Goal: Information Seeking & Learning: Learn about a topic

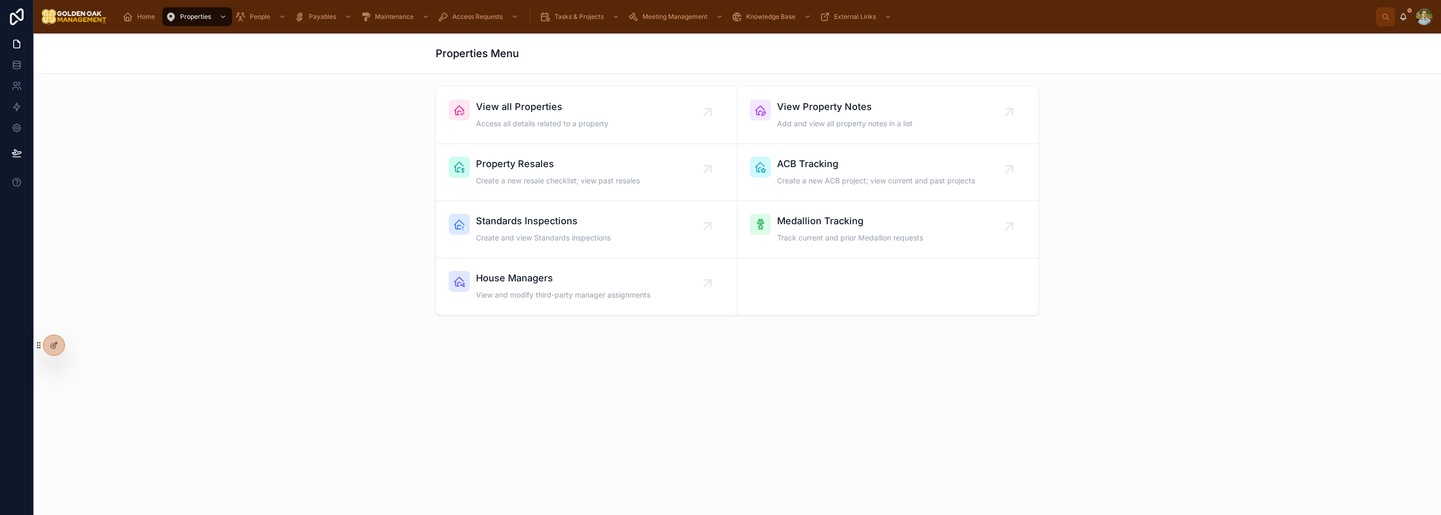
click at [131, 20] on icon "scrollable content" at bounding box center [128, 17] width 10 height 10
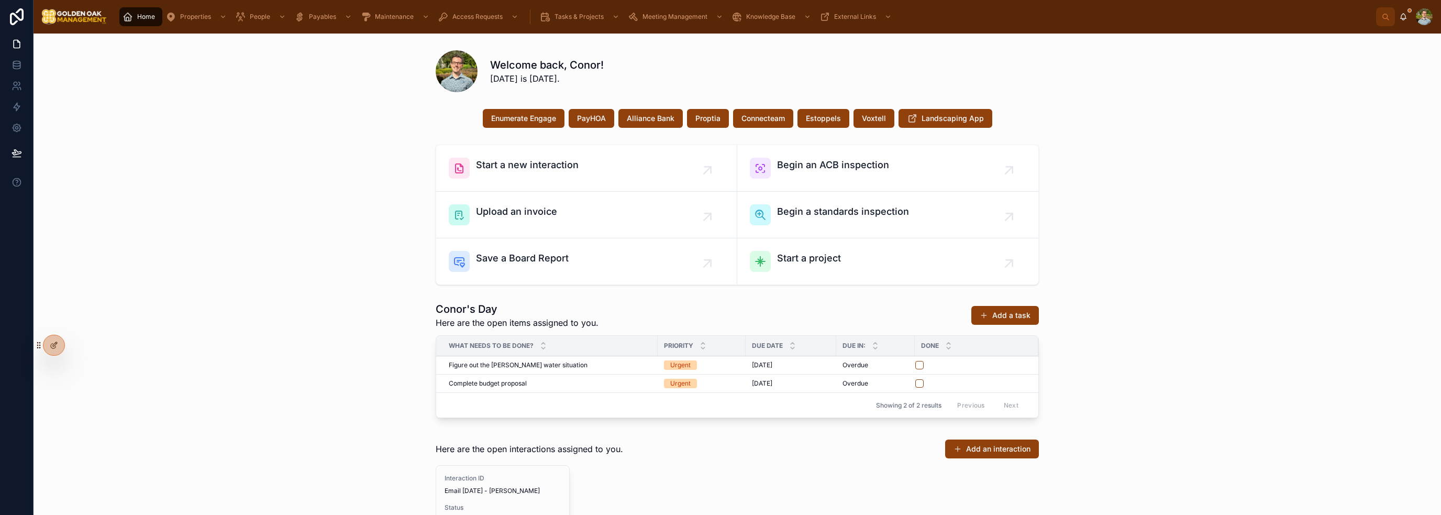
click at [197, 18] on span "Properties" at bounding box center [195, 17] width 31 height 8
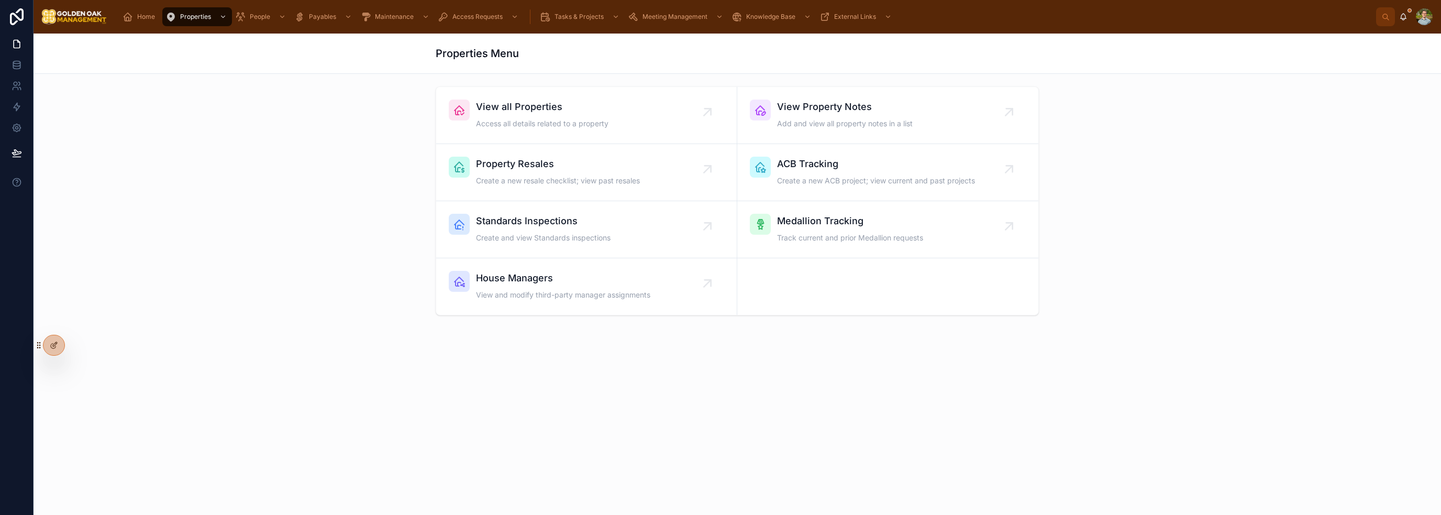
click at [582, 116] on div "View all Properties Access all details related to a property" at bounding box center [542, 114] width 132 height 31
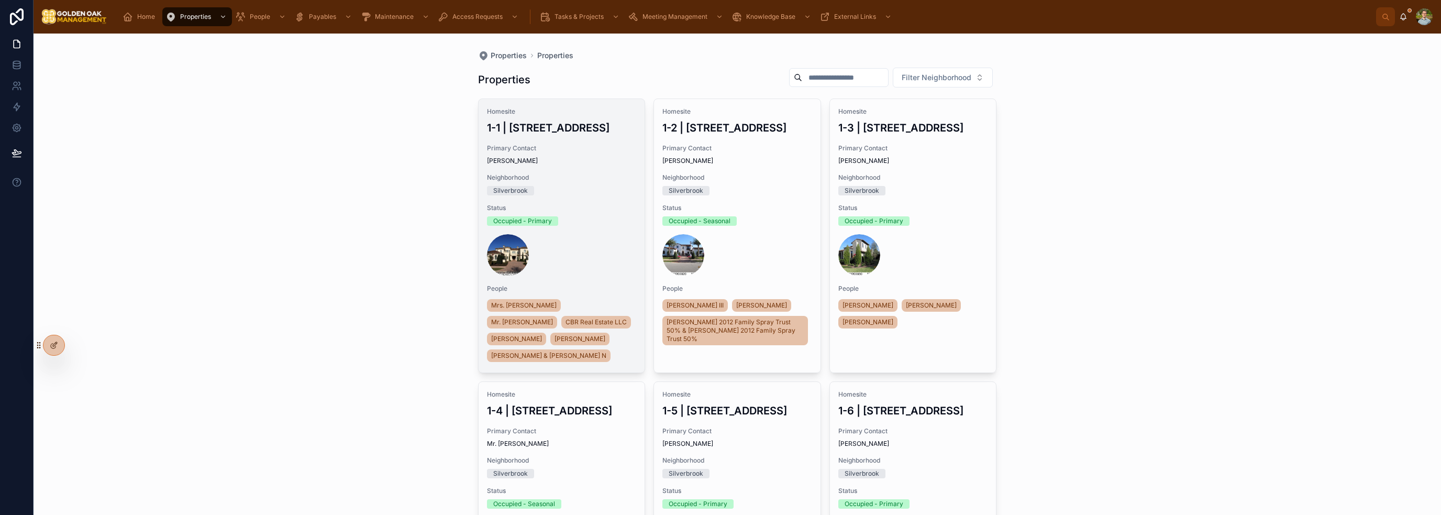
click at [604, 249] on div at bounding box center [562, 255] width 150 height 42
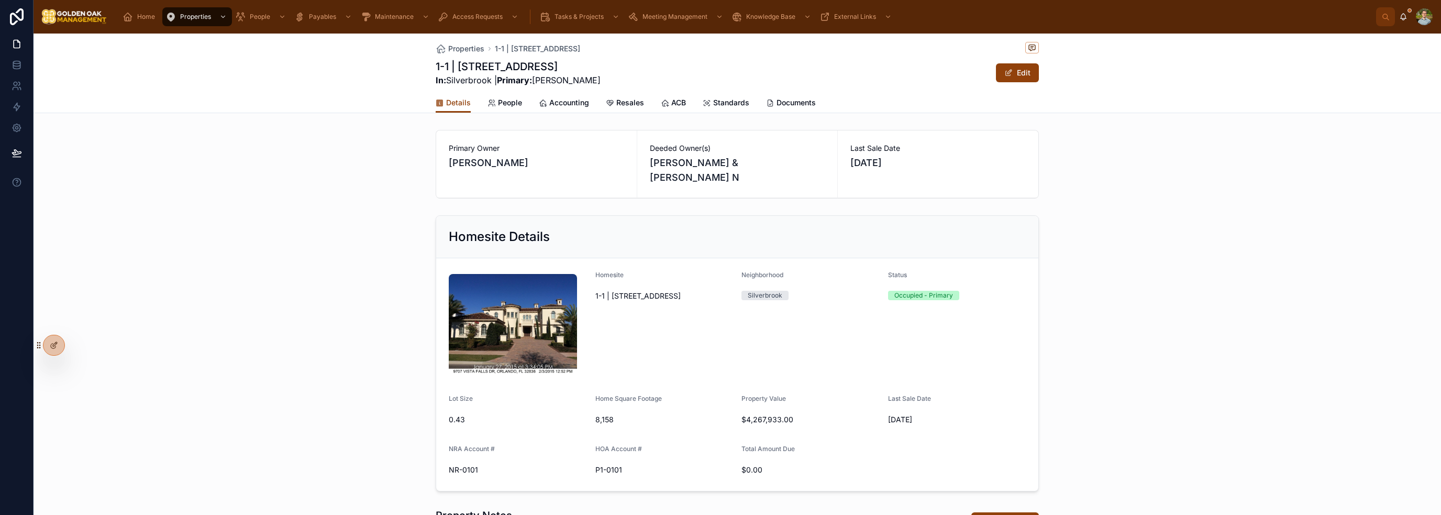
click at [509, 103] on span "People" at bounding box center [510, 102] width 24 height 10
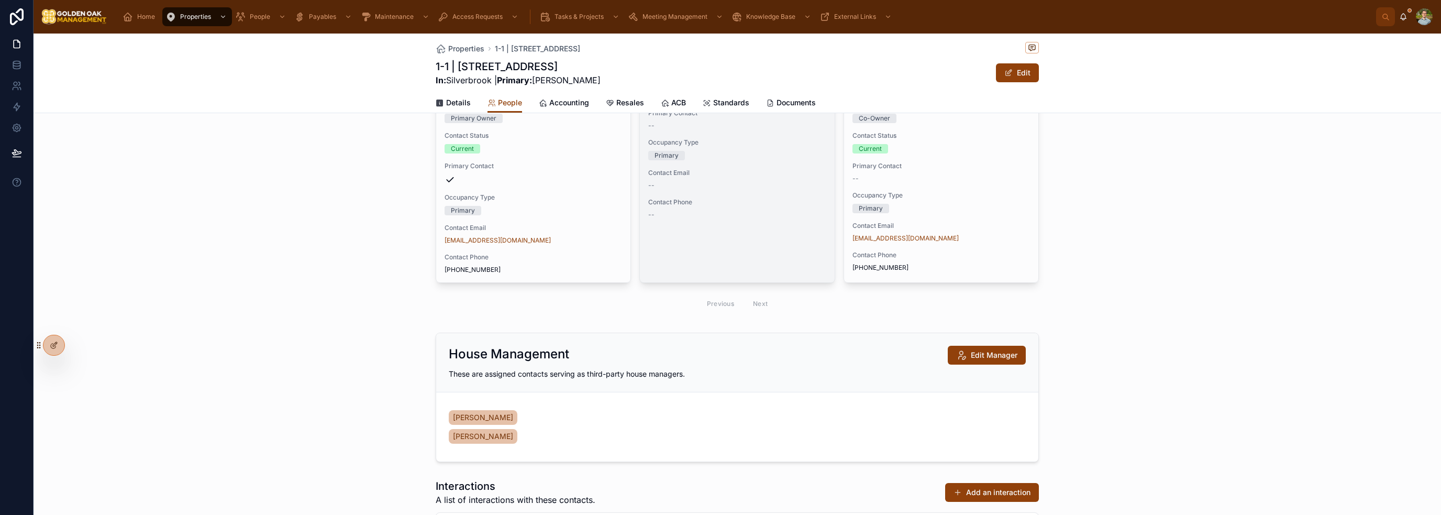
scroll to position [105, 0]
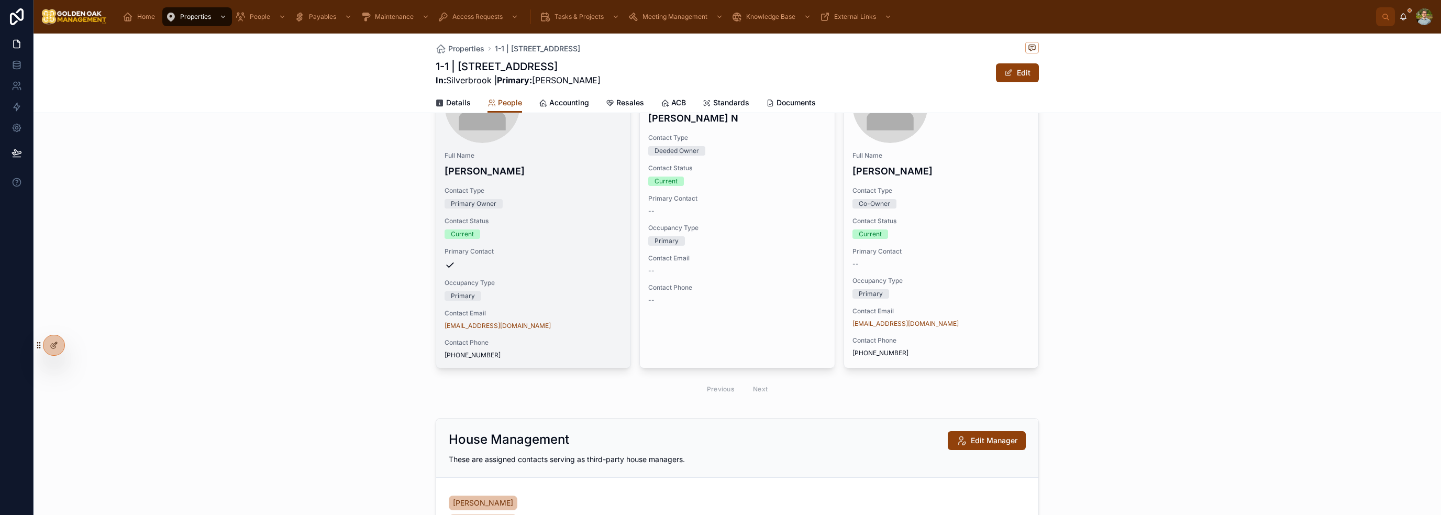
click at [583, 251] on span "Primary Contact" at bounding box center [532, 251] width 177 height 8
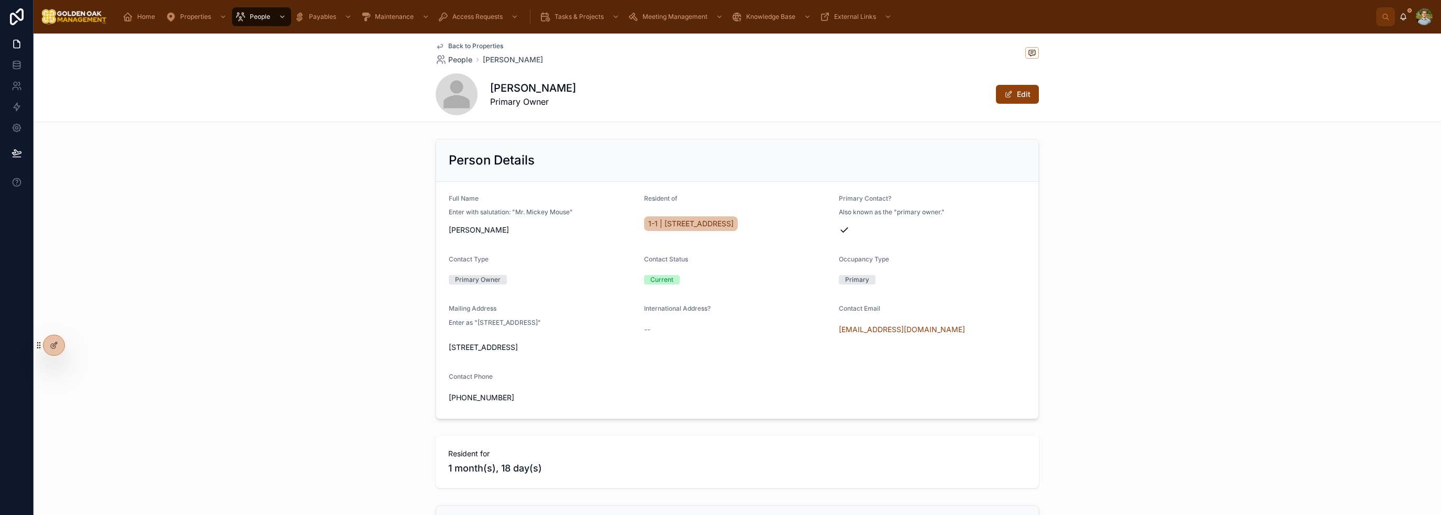
click at [455, 42] on span "Back to Properties" at bounding box center [475, 46] width 55 height 8
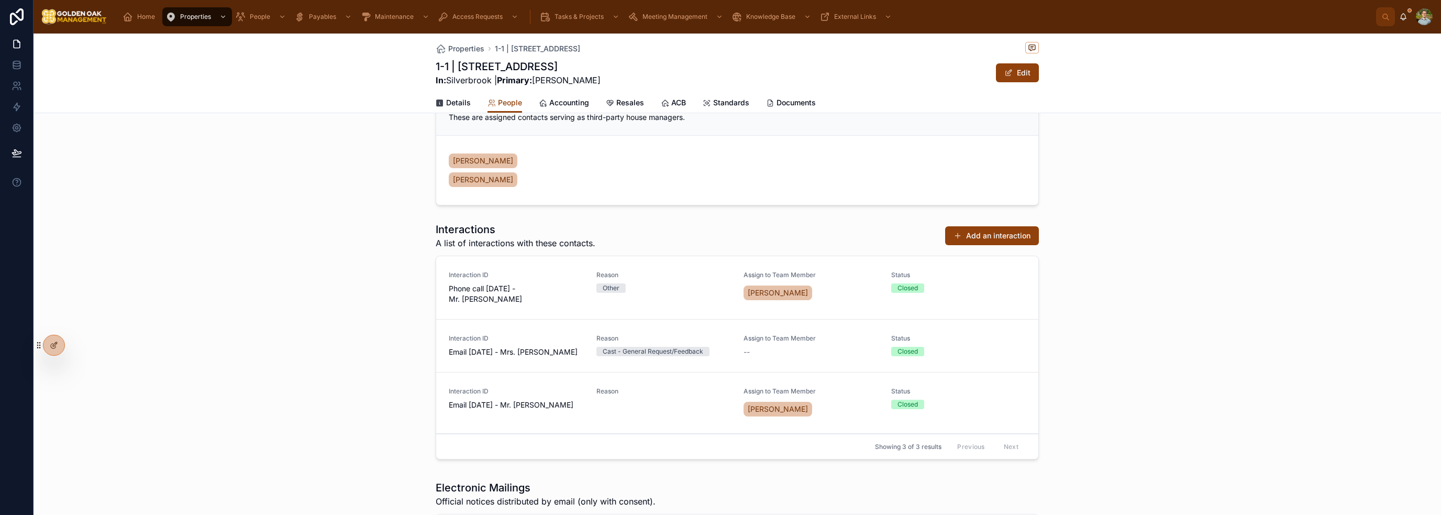
scroll to position [471, 0]
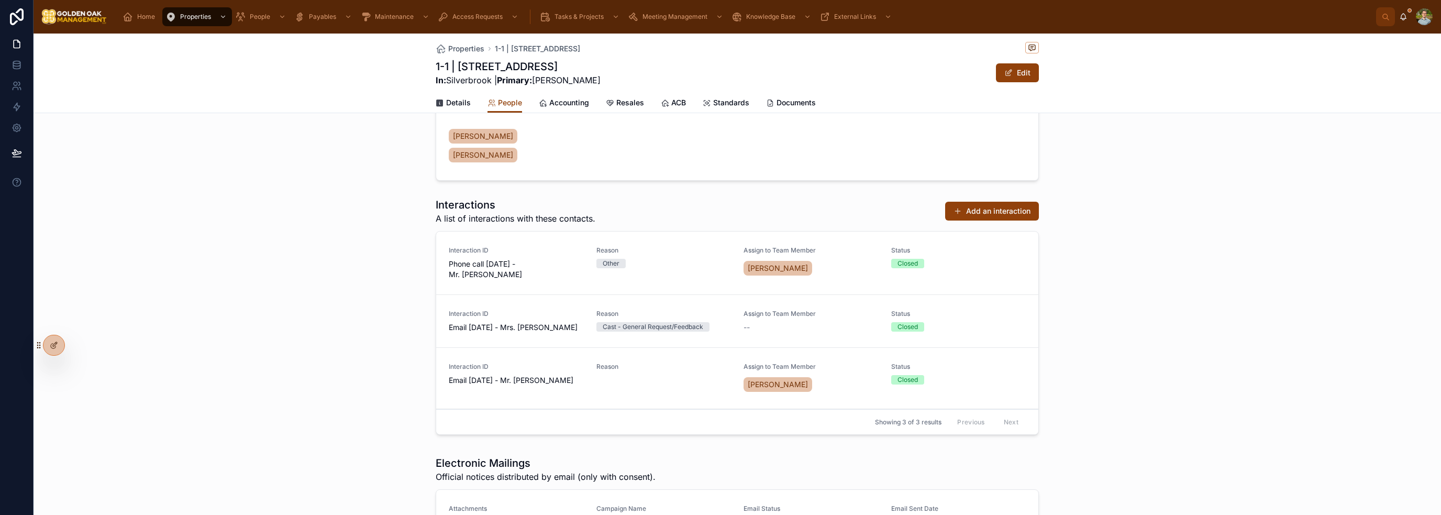
click at [507, 259] on span "Phone call [DATE] - Mr. [PERSON_NAME]" at bounding box center [516, 269] width 135 height 21
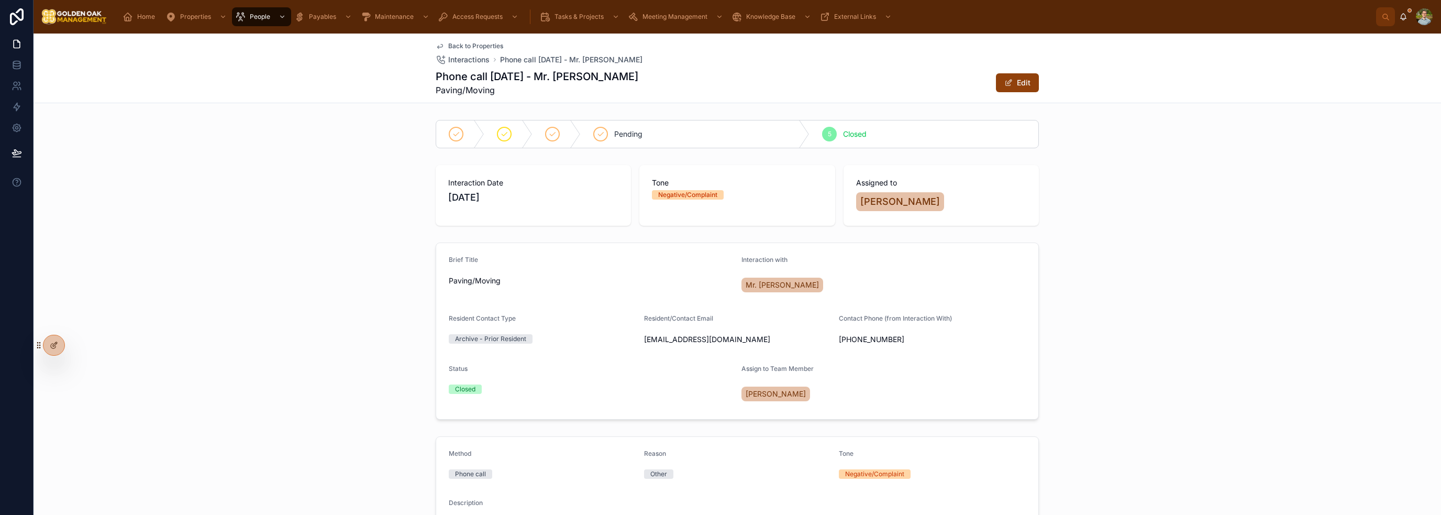
click at [492, 48] on span "Back to Properties" at bounding box center [475, 46] width 55 height 8
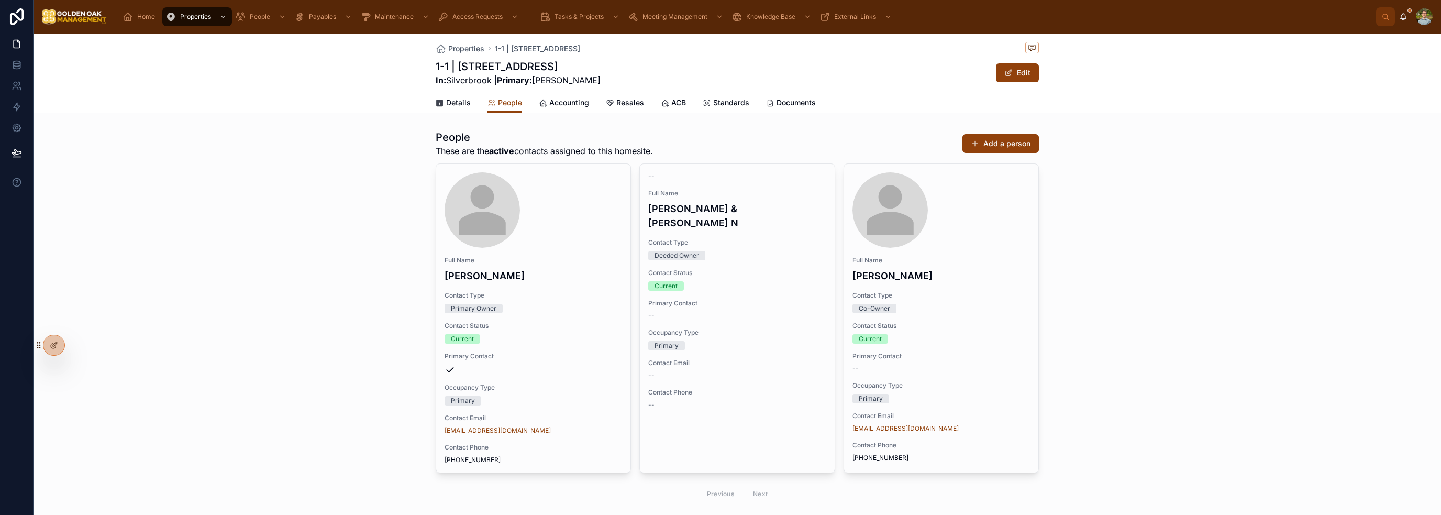
click at [577, 109] on link "Accounting" at bounding box center [564, 103] width 50 height 21
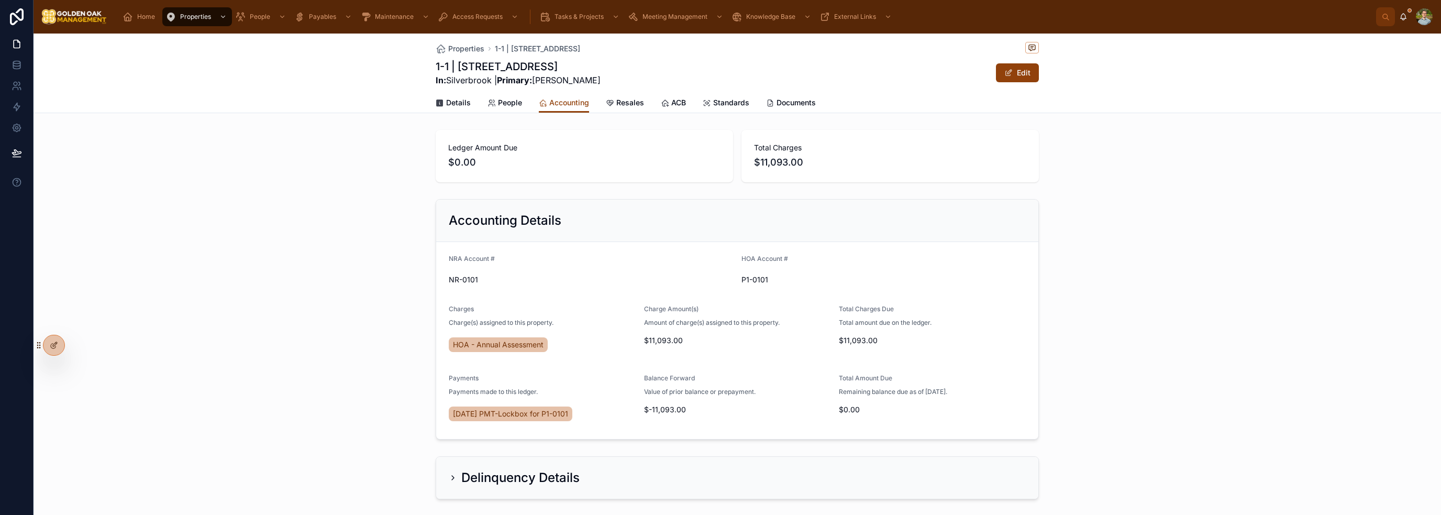
click at [637, 104] on span "Resales" at bounding box center [630, 102] width 28 height 10
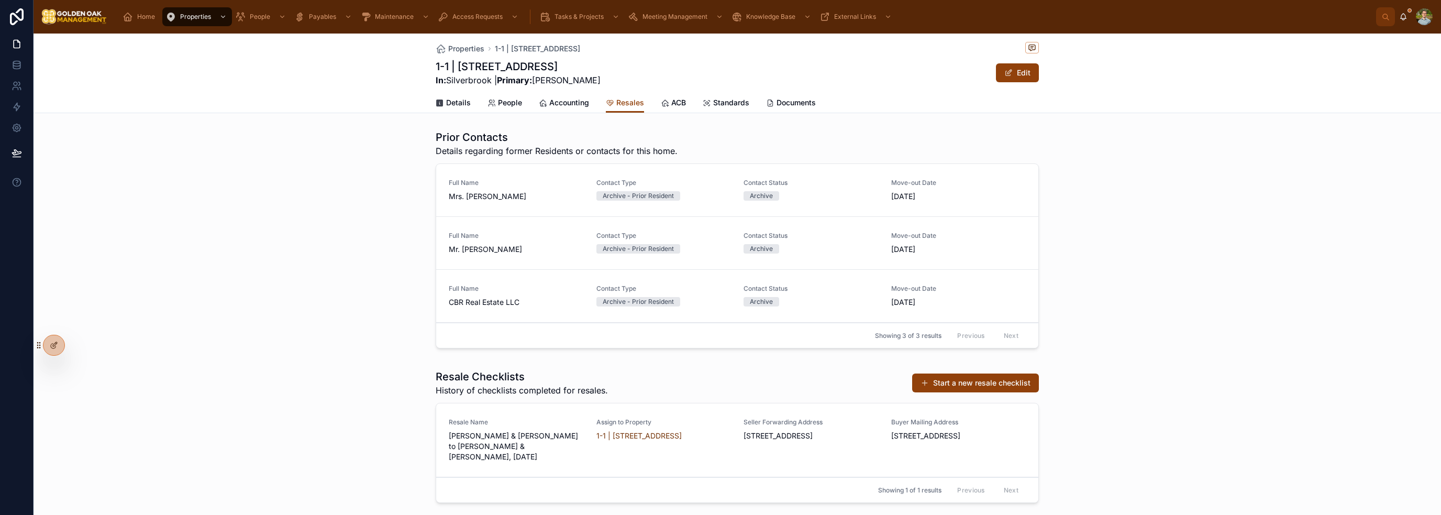
click at [671, 102] on span "ACB" at bounding box center [678, 102] width 15 height 10
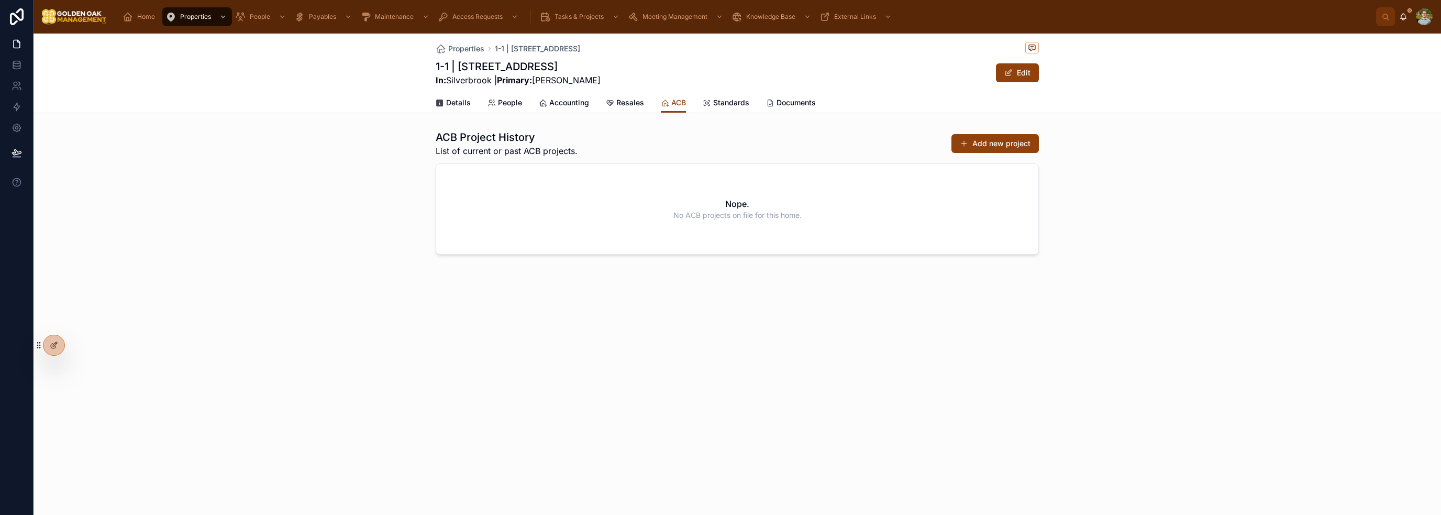
click at [729, 101] on span "Standards" at bounding box center [731, 102] width 36 height 10
click at [777, 104] on span "Documents" at bounding box center [795, 102] width 39 height 10
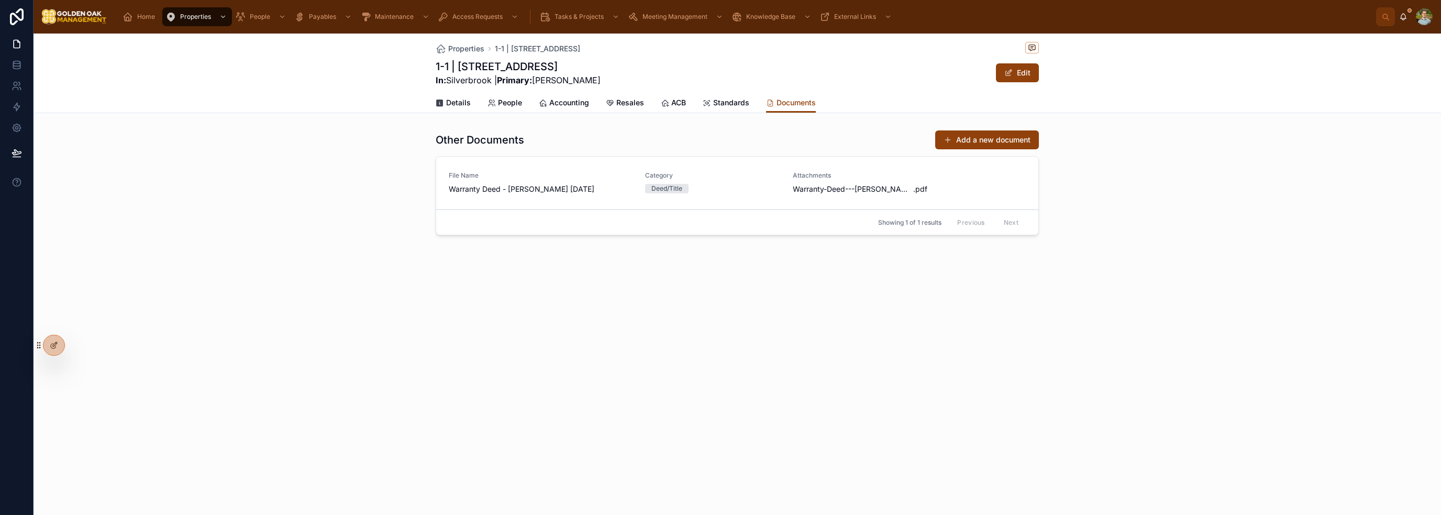
click at [469, 98] on span "Details" at bounding box center [458, 102] width 25 height 10
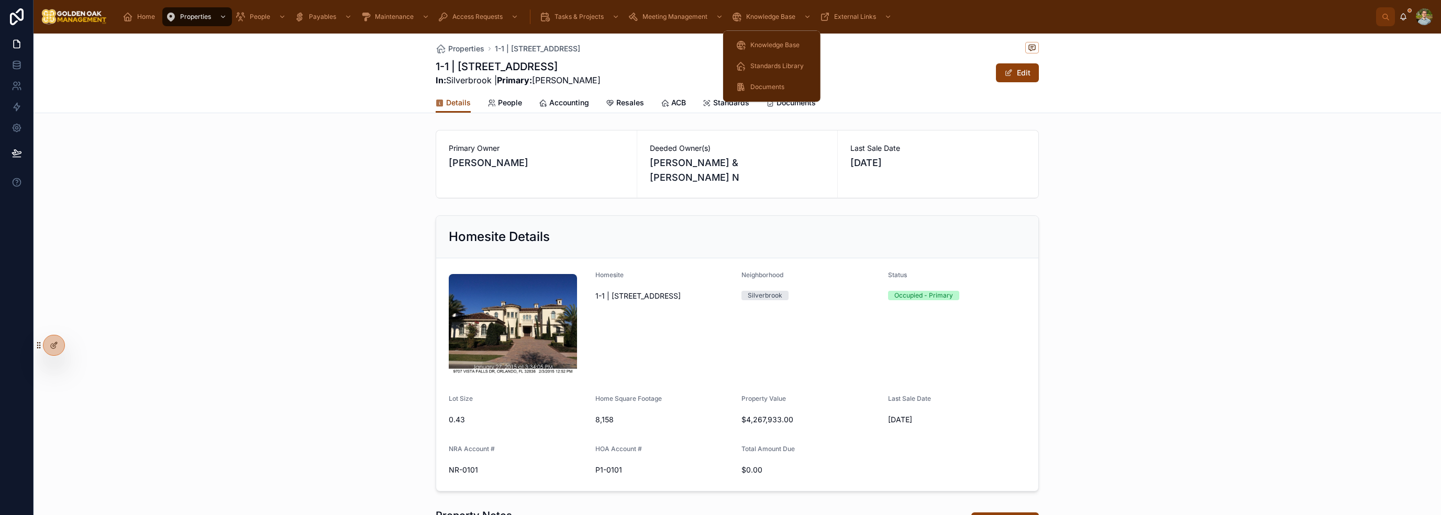
click at [772, 66] on span "Standards Library" at bounding box center [776, 66] width 53 height 8
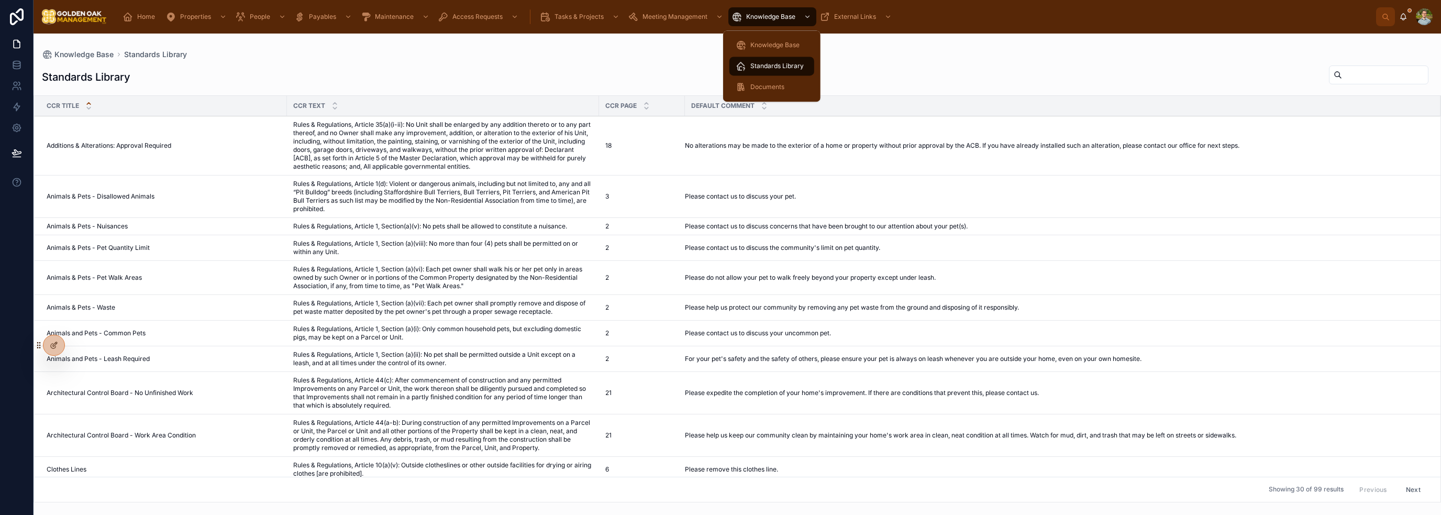
click at [774, 43] on span "Knowledge Base" at bounding box center [774, 45] width 49 height 8
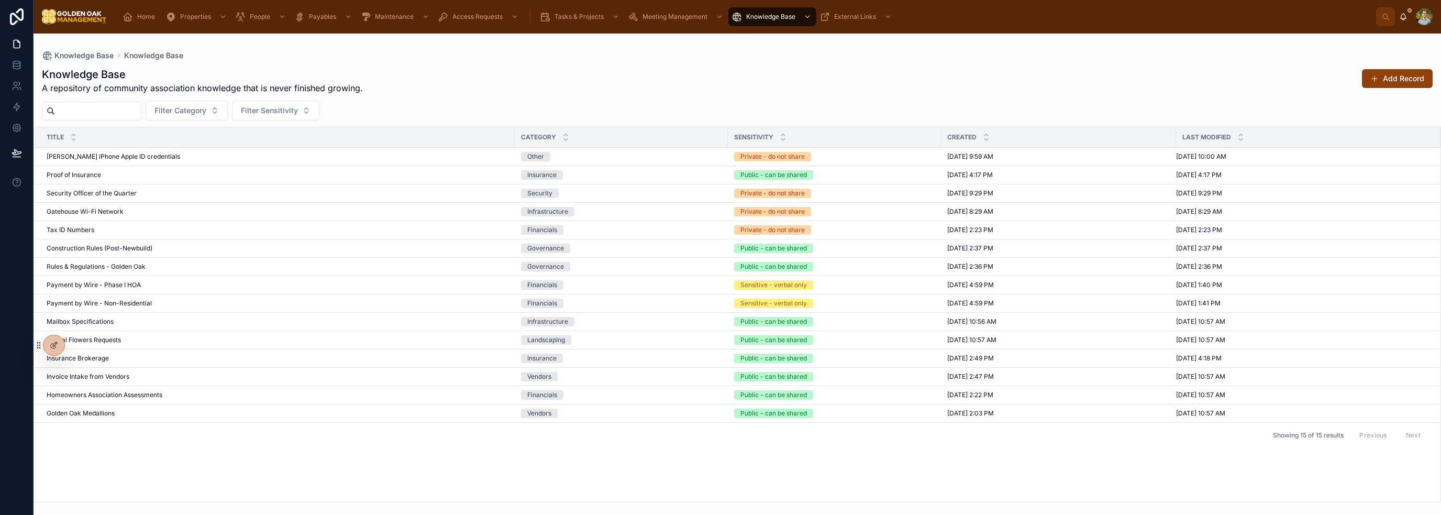
click at [121, 211] on span "Gatehouse Wi-Fi Network" at bounding box center [85, 211] width 77 height 8
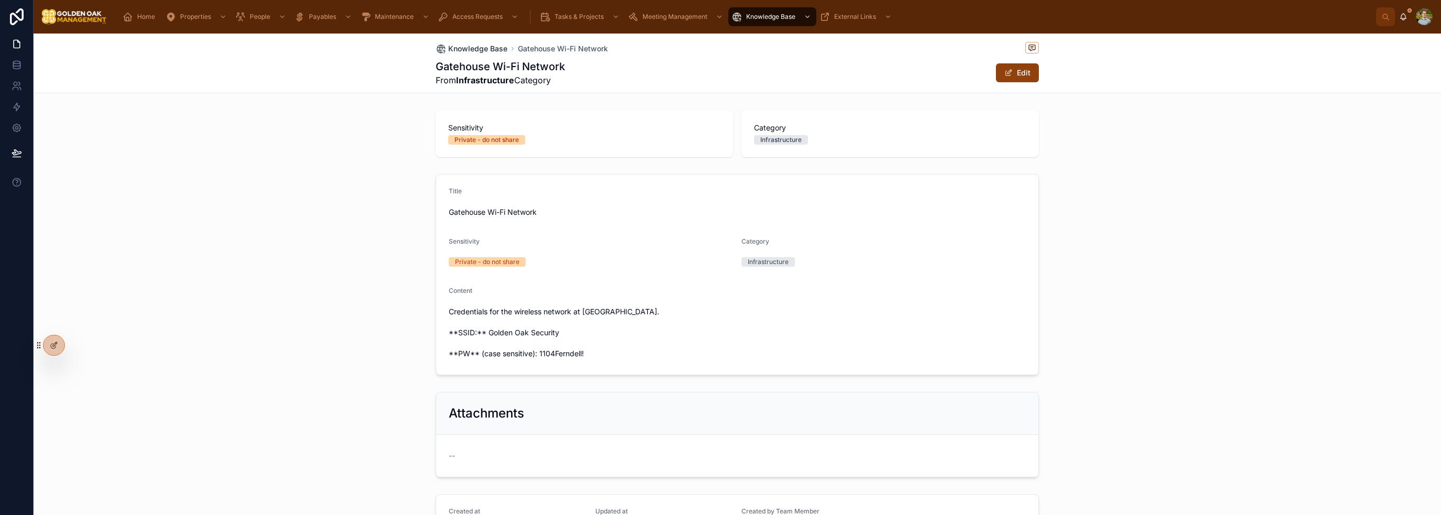
click at [471, 46] on span "Knowledge Base" at bounding box center [477, 48] width 59 height 10
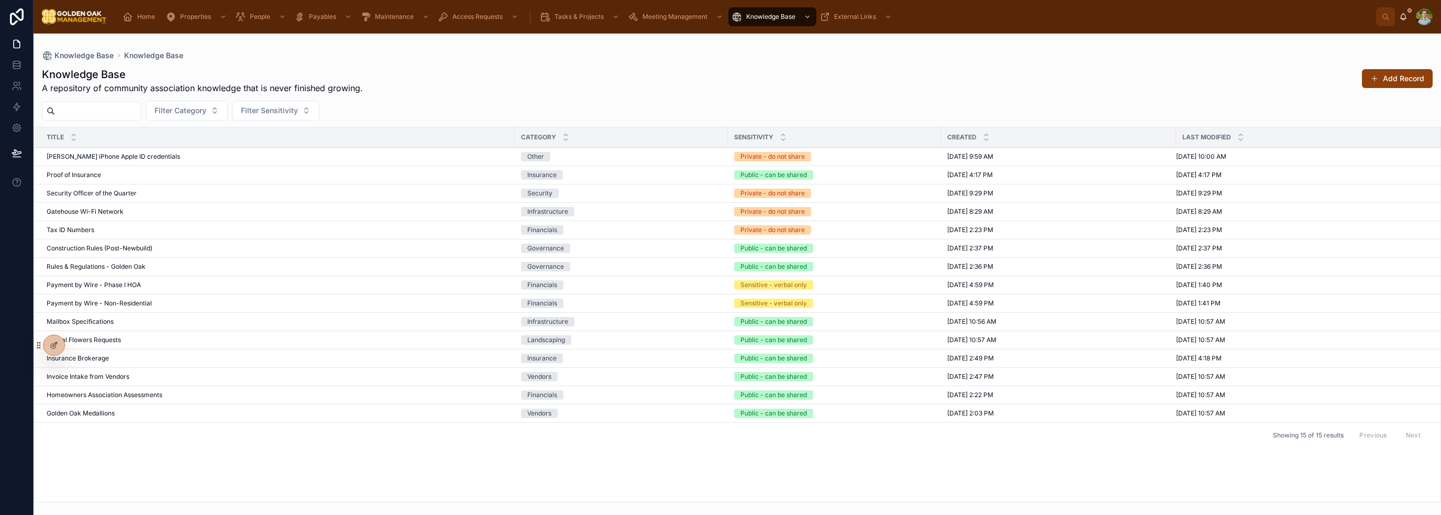
click at [128, 17] on icon "scrollable content" at bounding box center [128, 17] width 10 height 10
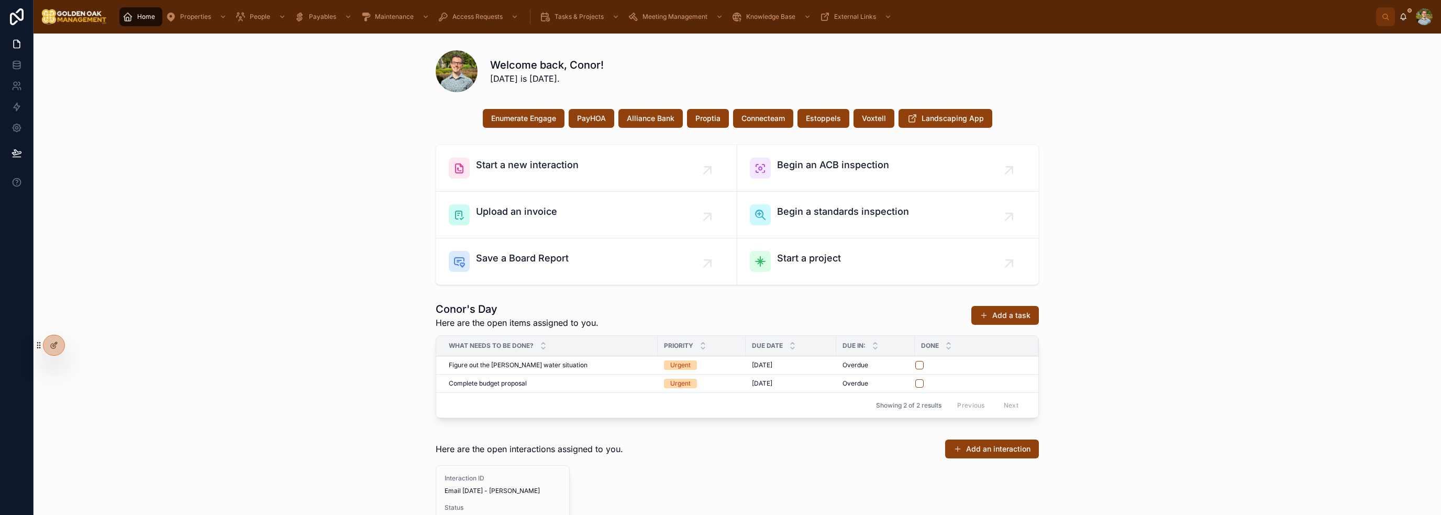
click at [1205, 166] on div "Start a new interaction Begin an ACB inspection Upload an invoice Begin a stand…" at bounding box center [737, 214] width 1391 height 149
